Goal: Information Seeking & Learning: Learn about a topic

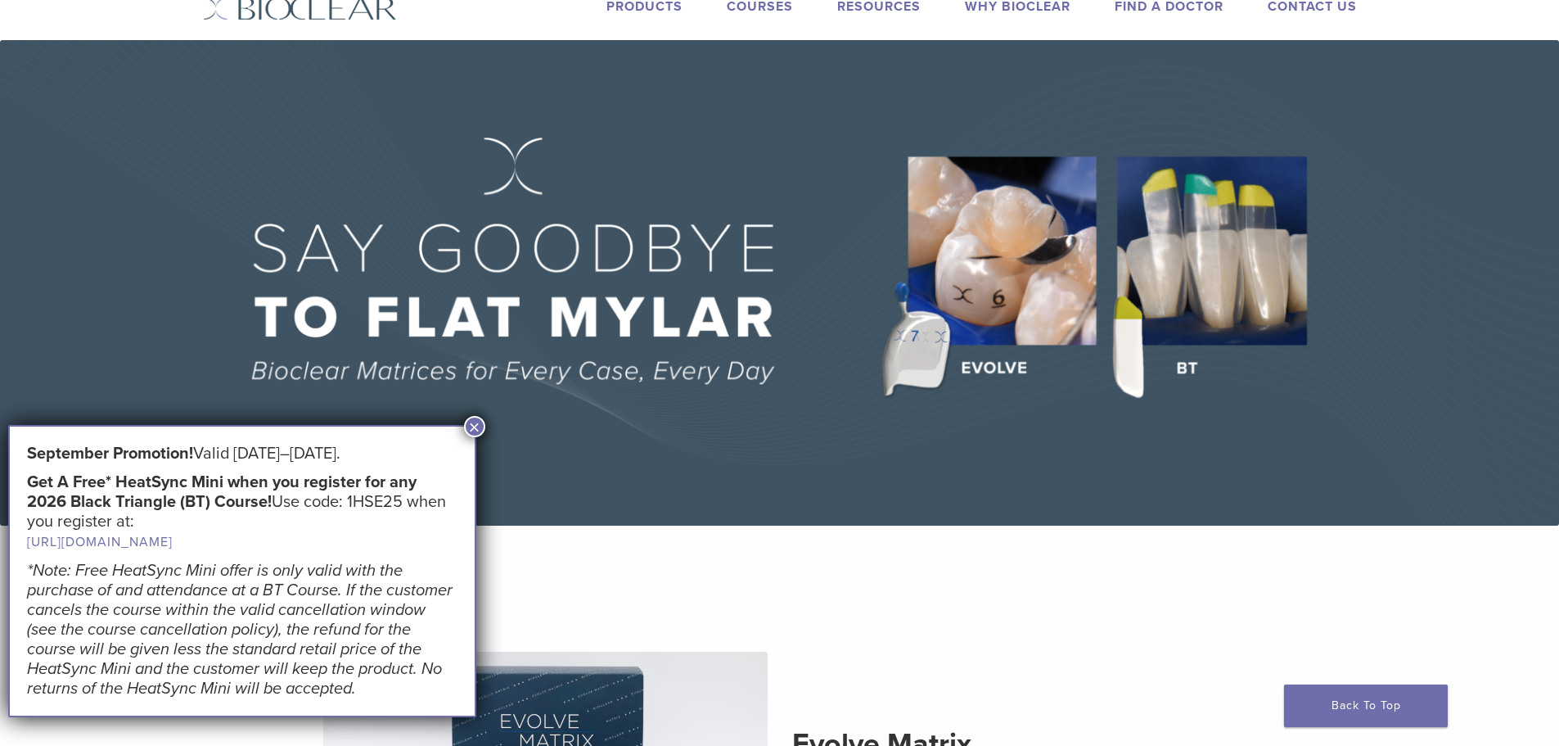
scroll to position [82, 0]
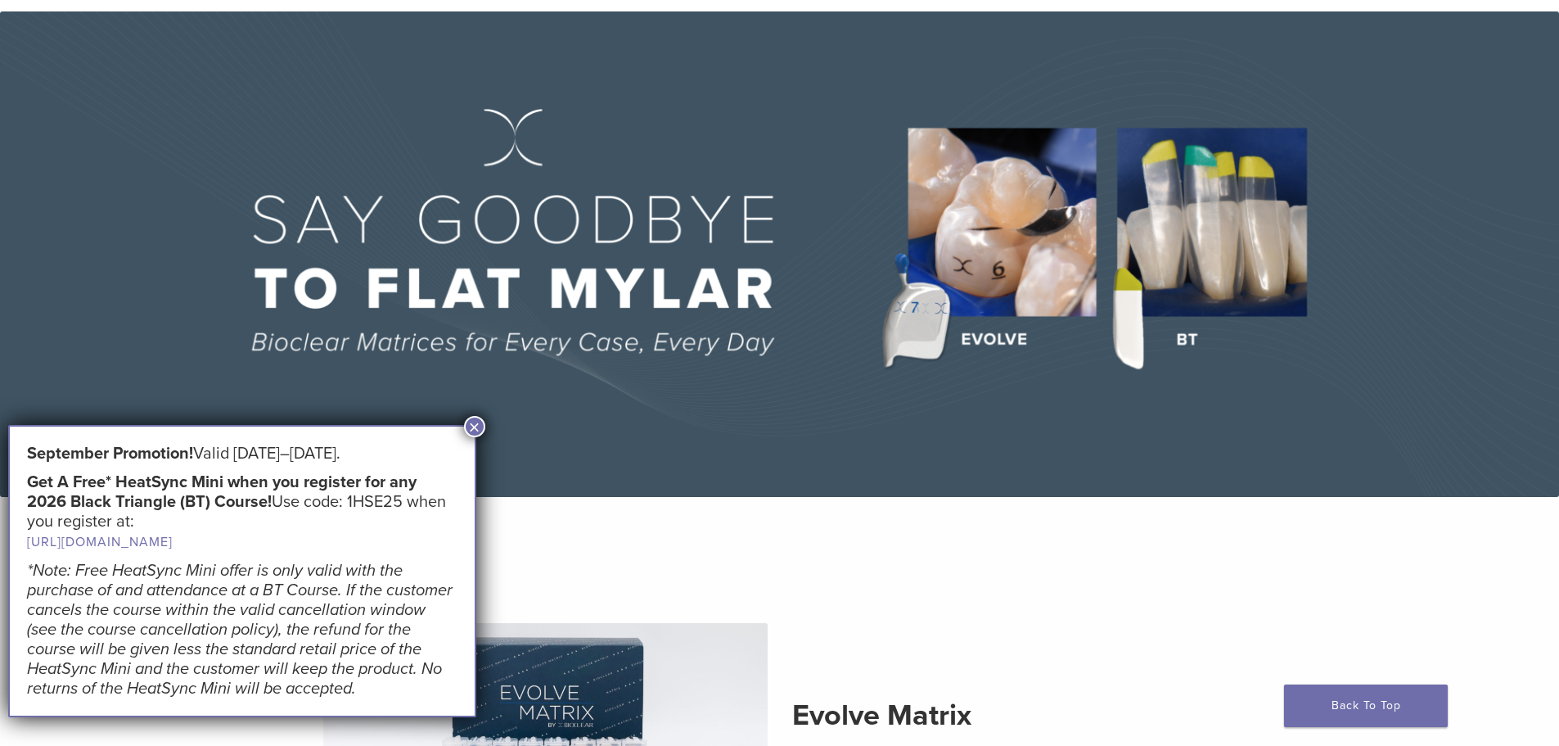
click at [480, 421] on button "×" at bounding box center [474, 426] width 21 height 21
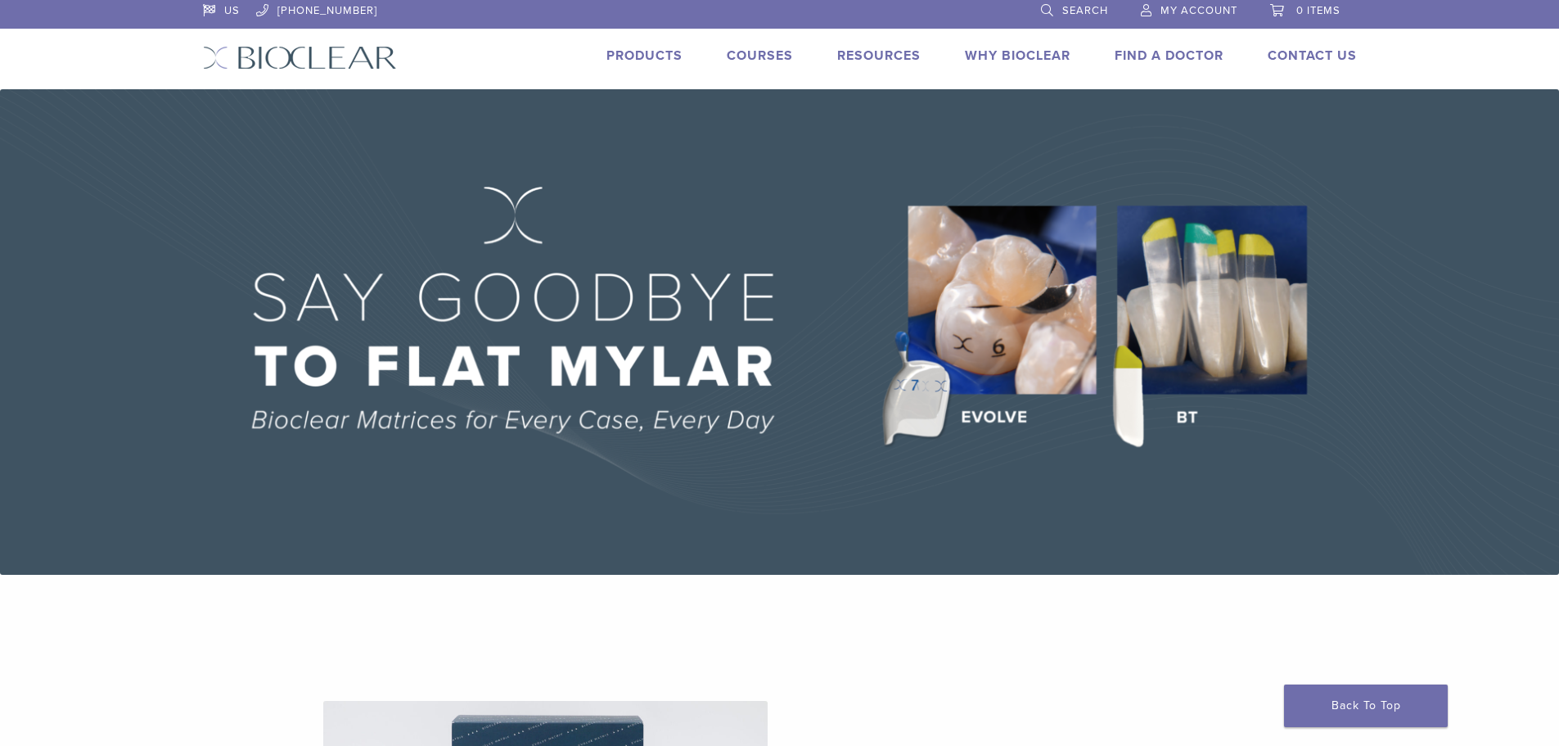
scroll to position [0, 0]
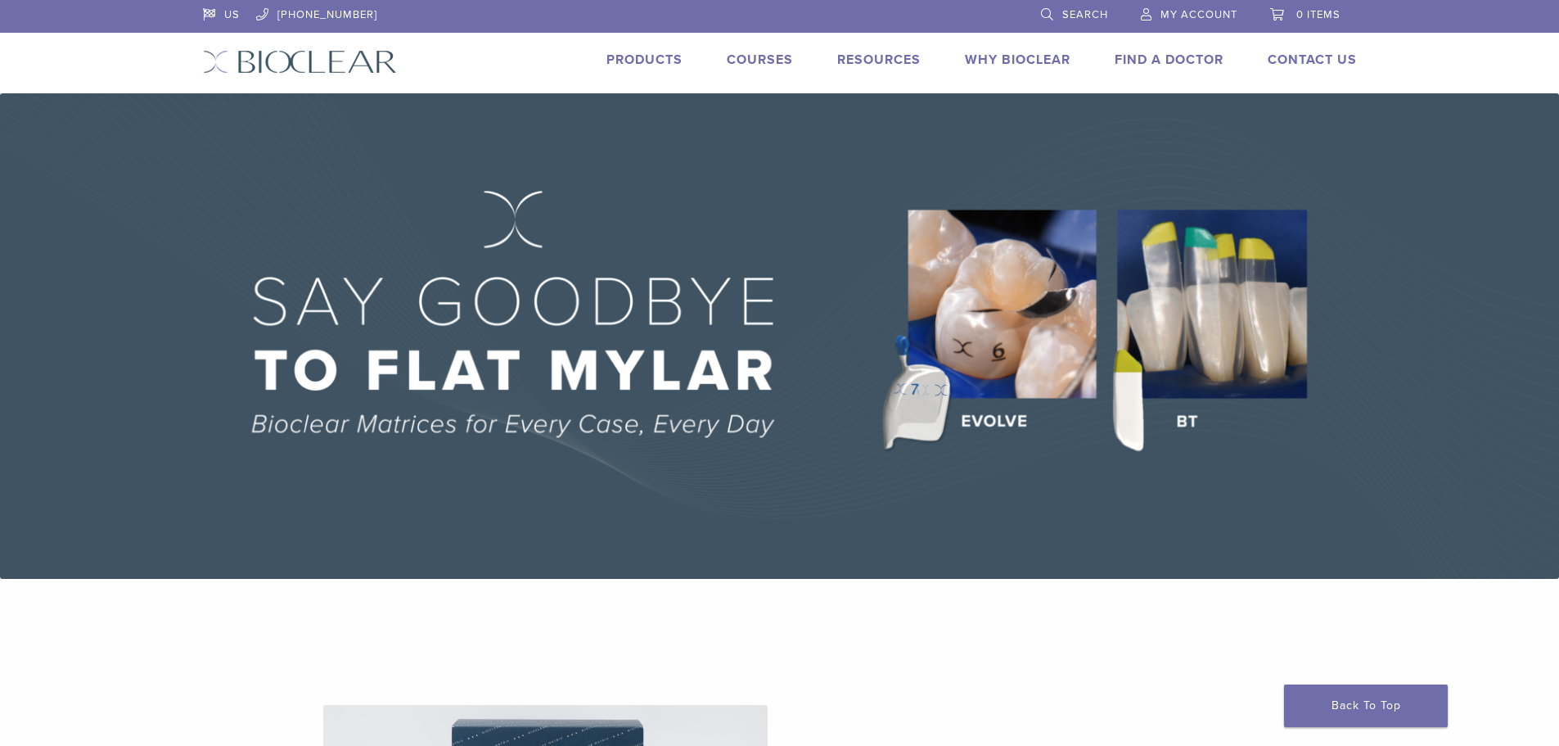
click at [640, 52] on link "Products" at bounding box center [644, 60] width 76 height 16
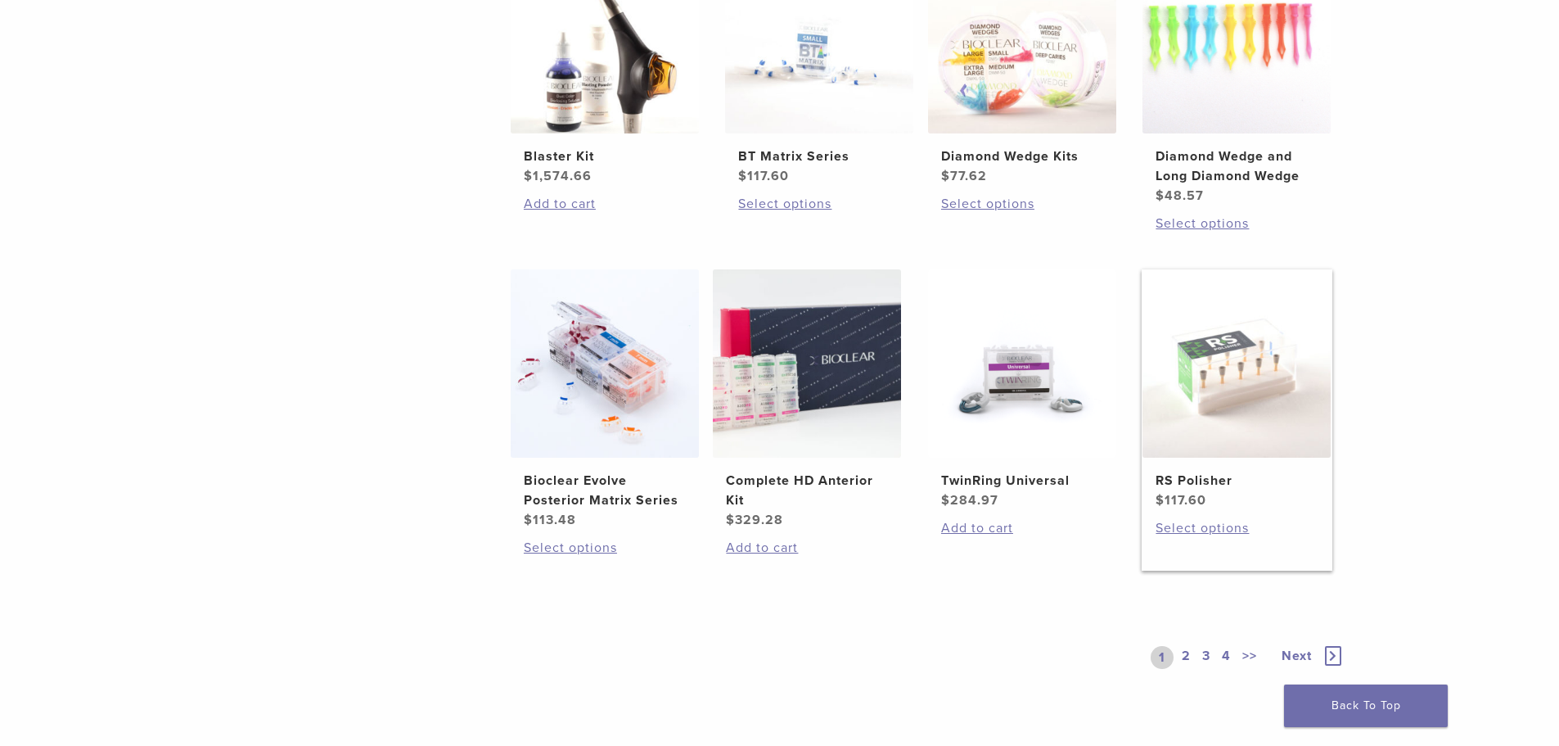
scroll to position [1064, 0]
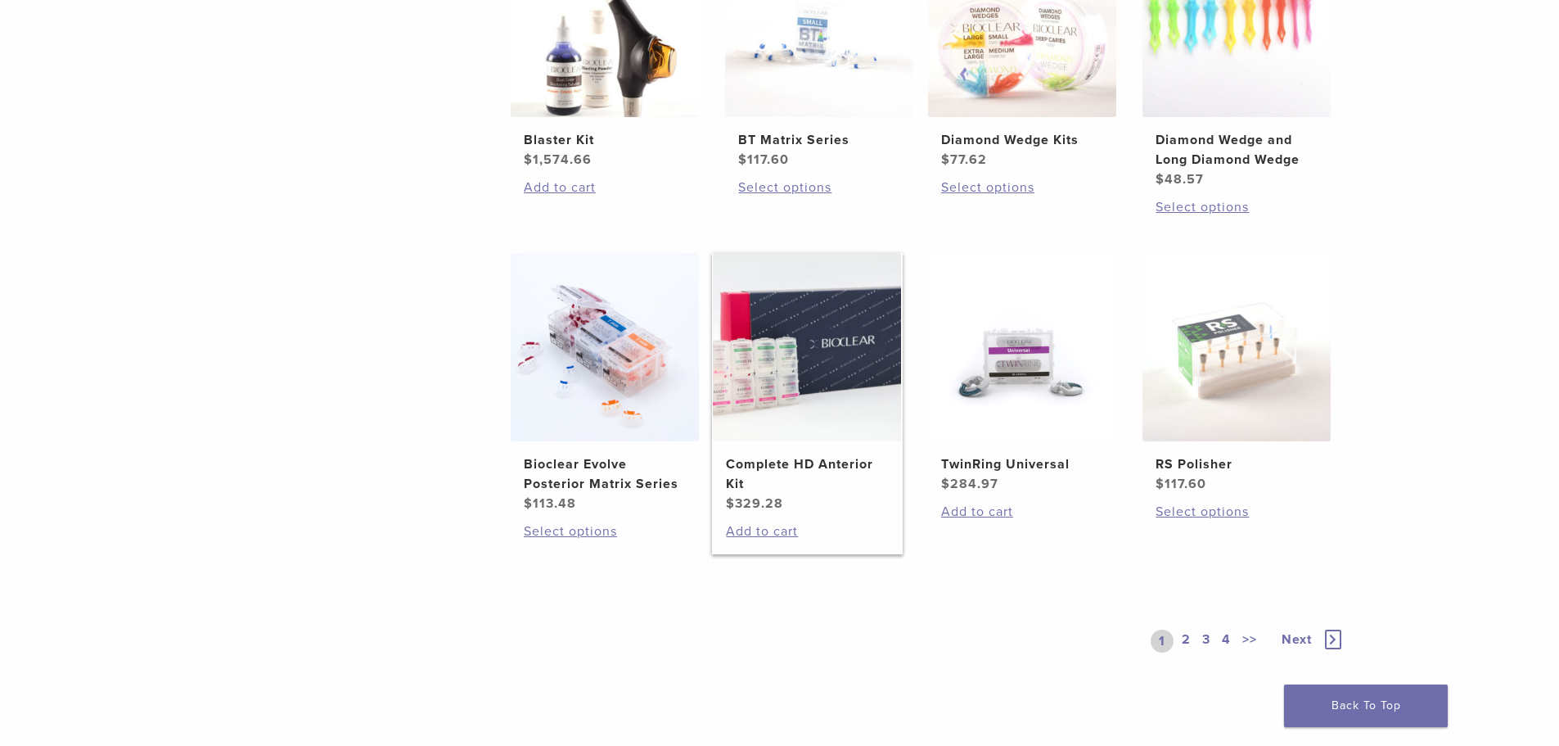
click at [819, 457] on h2 "Complete HD Anterior Kit" at bounding box center [807, 473] width 162 height 39
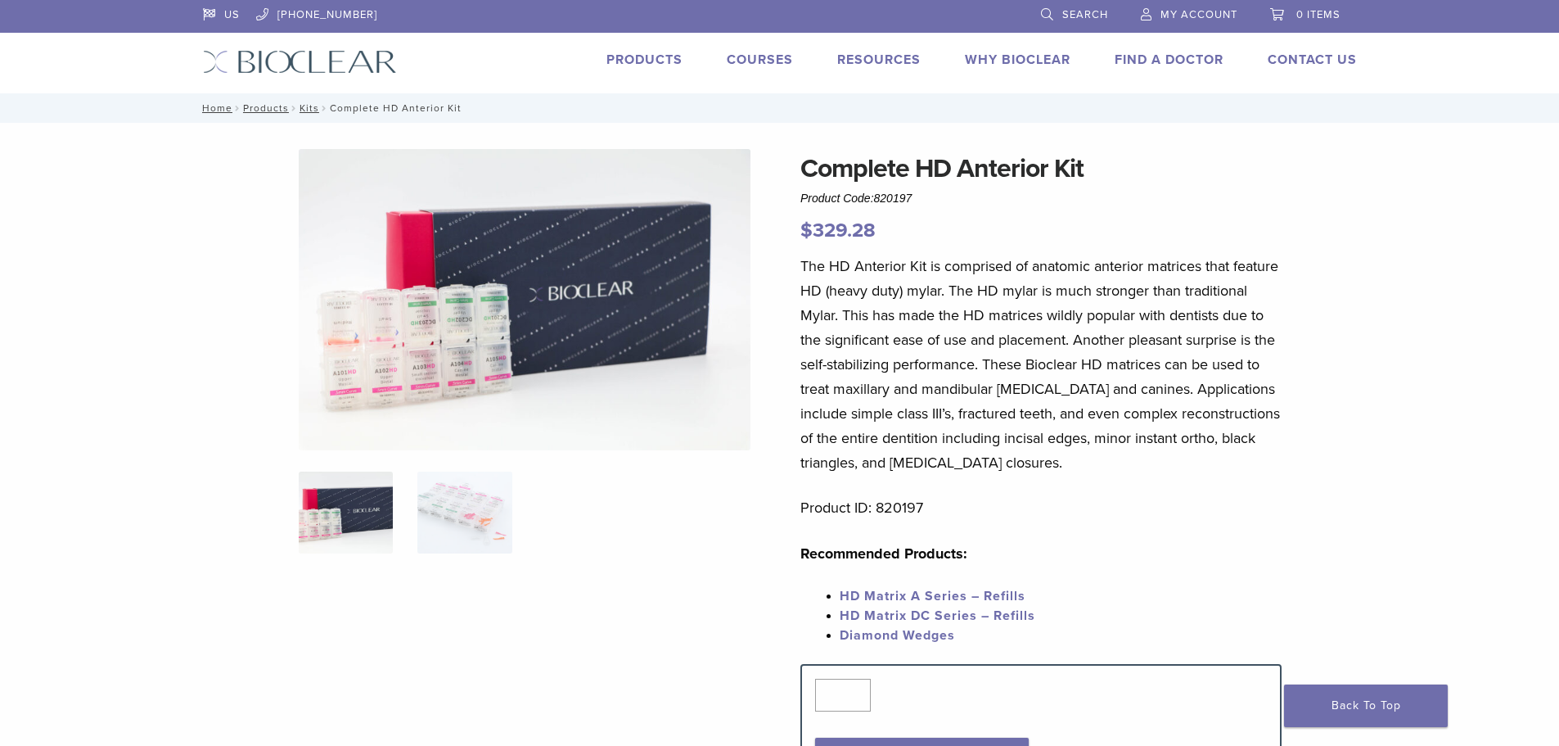
drag, startPoint x: 919, startPoint y: 197, endPoint x: 876, endPoint y: 196, distance: 43.4
click at [875, 196] on div "Complete HD Anterior Kit Product Code: 820197 $ 329.28" at bounding box center [1040, 197] width 481 height 97
click at [911, 199] on span "820197" at bounding box center [893, 197] width 38 height 13
click at [926, 193] on div "Complete HD Anterior Kit Product Code: 820197 $ 329.28" at bounding box center [1040, 197] width 481 height 97
drag, startPoint x: 1202, startPoint y: 264, endPoint x: 1110, endPoint y: 269, distance: 92.7
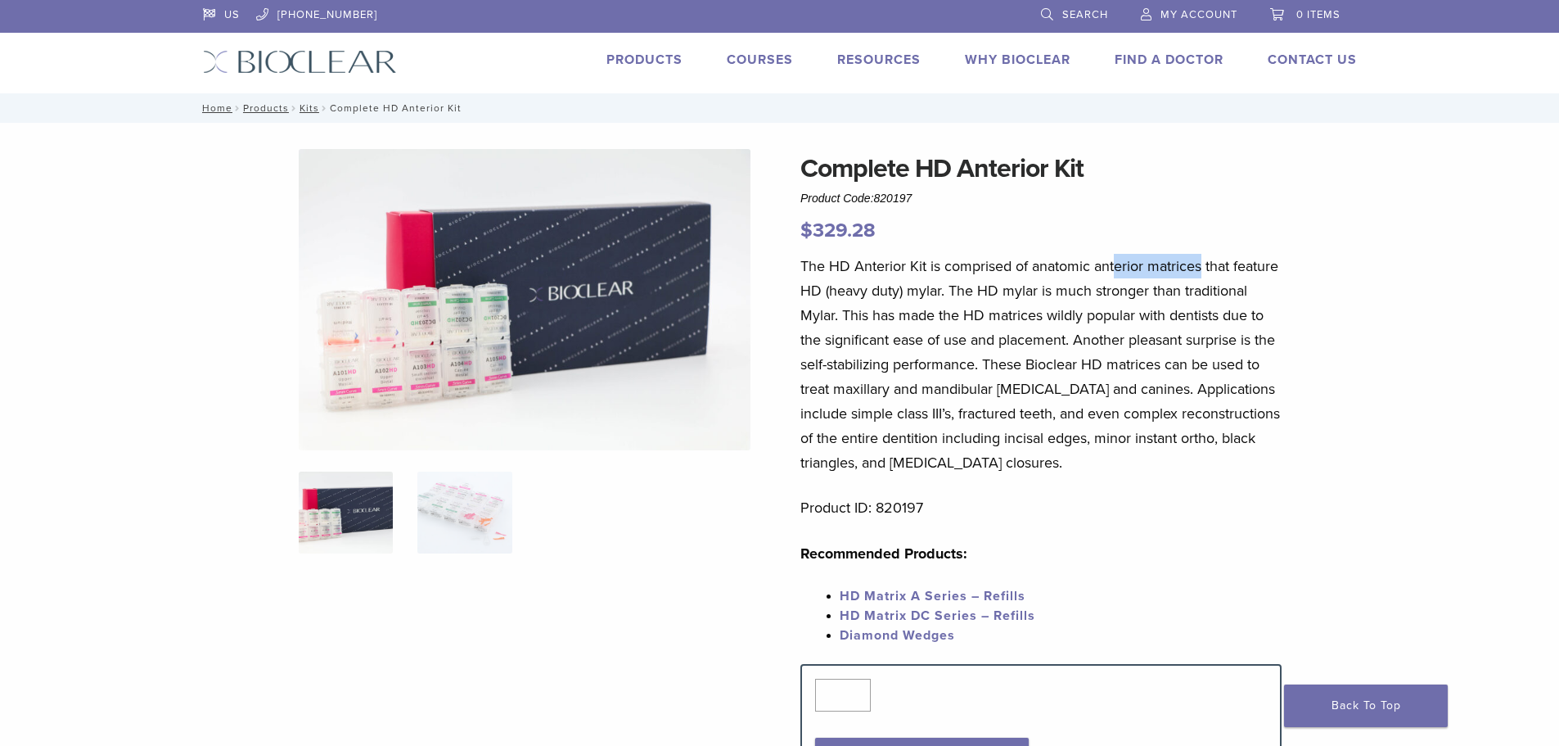
click at [1115, 273] on p "The HD Anterior Kit is comprised of anatomic anterior matrices that feature HD …" at bounding box center [1040, 364] width 481 height 221
click at [1109, 268] on p "The HD Anterior Kit is comprised of anatomic anterior matrices that feature HD …" at bounding box center [1040, 364] width 481 height 221
